Goal: Complete application form

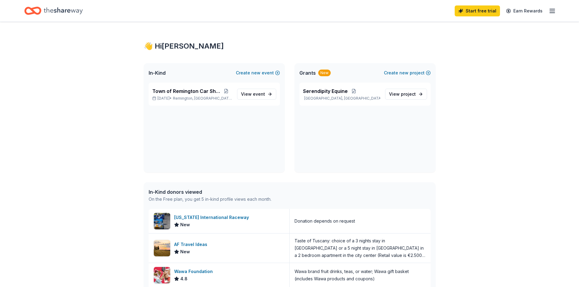
scroll to position [122, 0]
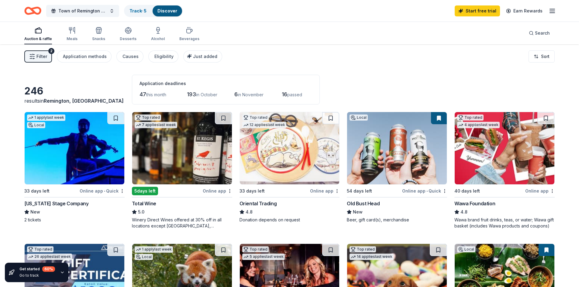
click at [38, 35] on div "Auction & raffle" at bounding box center [38, 34] width 28 height 15
click at [75, 34] on icon "button" at bounding box center [71, 30] width 7 height 7
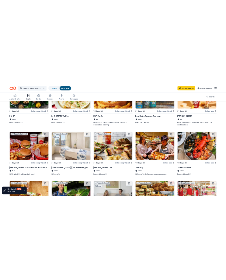
scroll to position [122, 0]
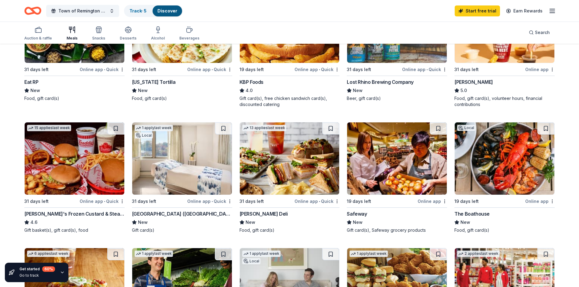
click at [359, 214] on div "Safeway" at bounding box center [357, 213] width 20 height 7
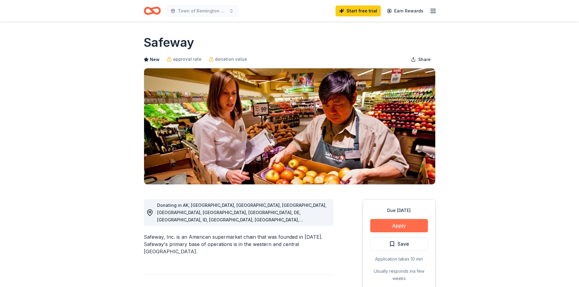
click at [399, 223] on button "Apply" at bounding box center [399, 225] width 58 height 13
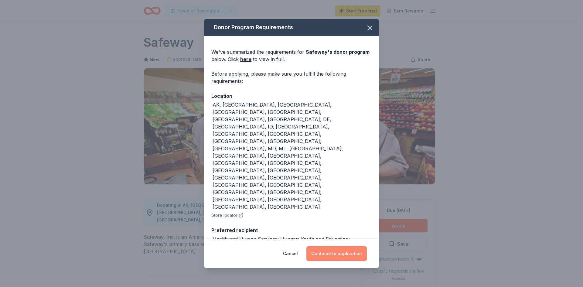
click at [345, 251] on button "Continue to application" at bounding box center [337, 253] width 60 height 15
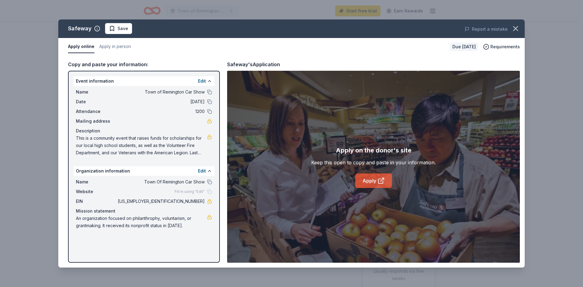
click at [376, 182] on link "Apply" at bounding box center [373, 180] width 37 height 15
